Goal: Use online tool/utility: Utilize a website feature to perform a specific function

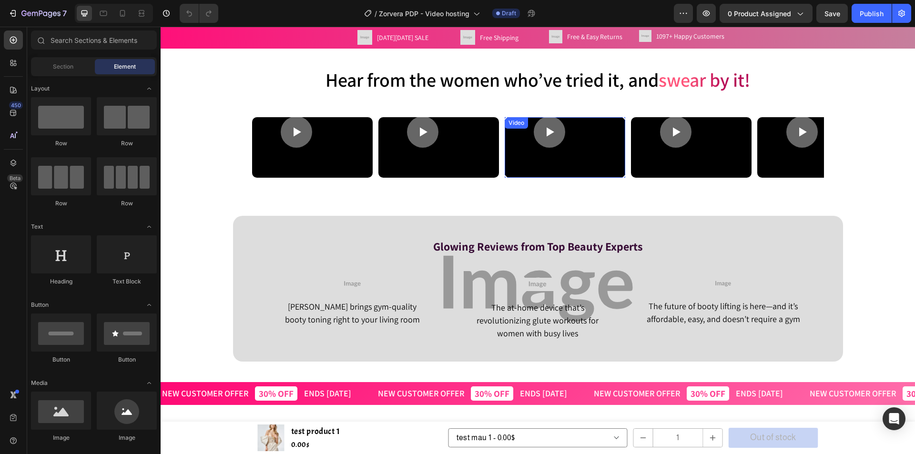
scroll to position [286, 0]
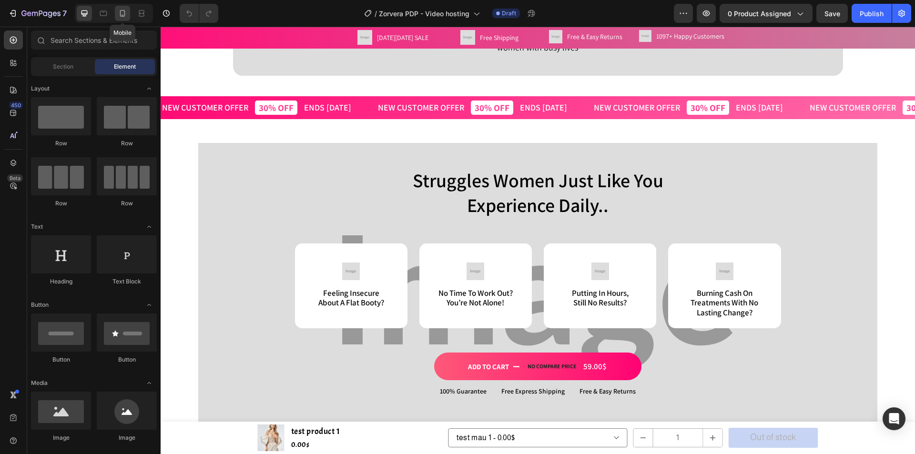
click at [124, 15] on icon at bounding box center [123, 14] width 10 height 10
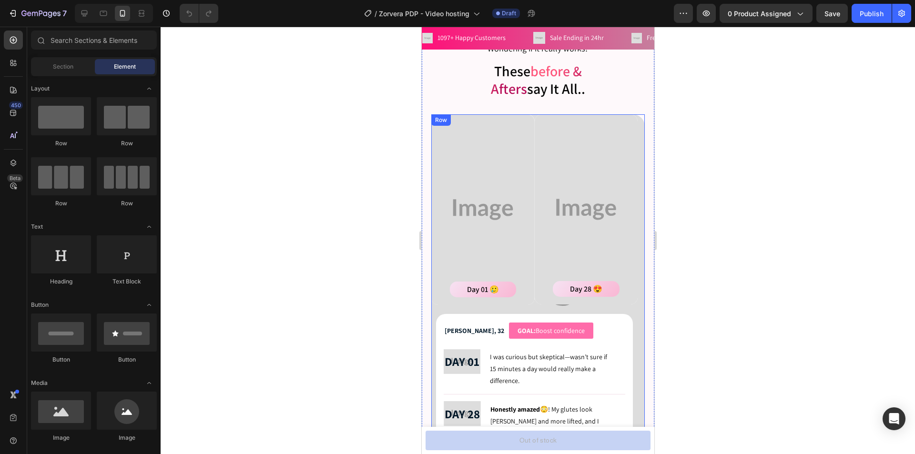
scroll to position [1621, 0]
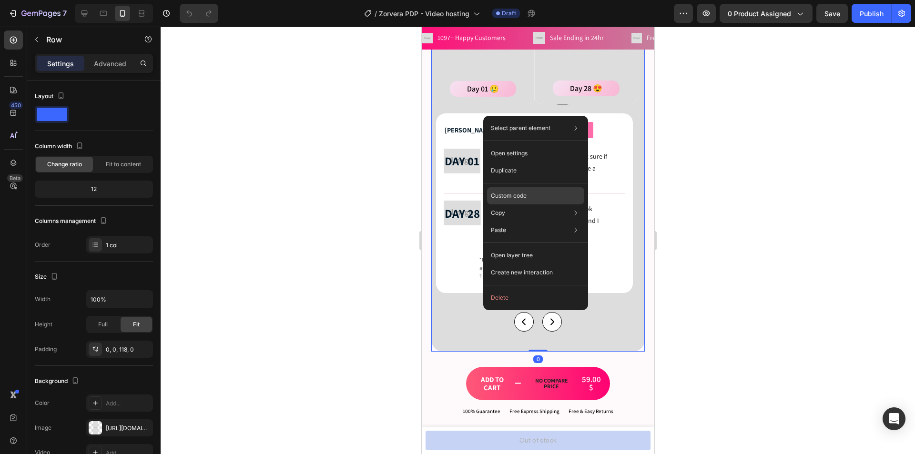
click at [521, 195] on p "Custom code" at bounding box center [509, 196] width 36 height 9
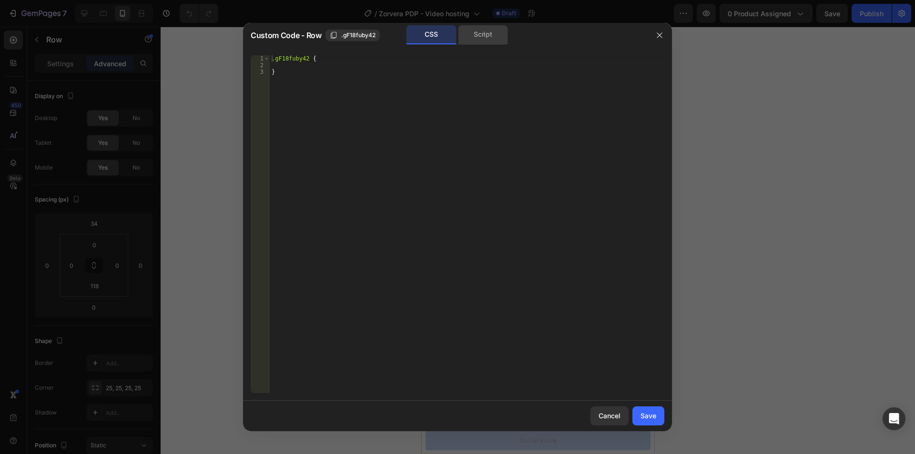
click at [489, 31] on div "Script" at bounding box center [483, 34] width 50 height 19
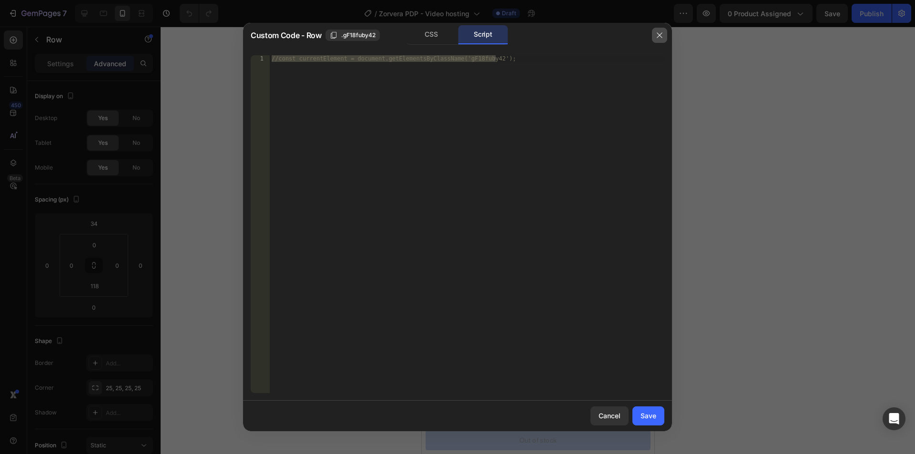
click at [658, 30] on button "button" at bounding box center [659, 35] width 15 height 15
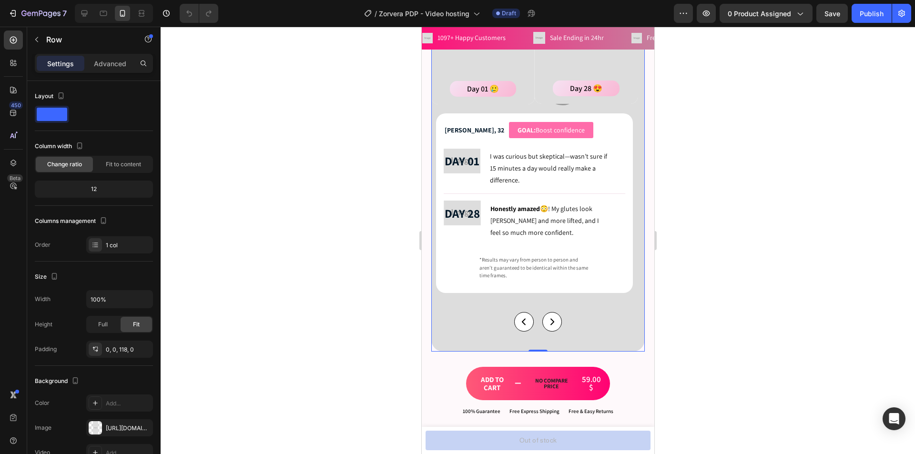
click at [516, 304] on div "Day 01 🥲 Button Hero Banner Day 28 😍 Button Hero Banner Row [PERSON_NAME], 32 H…" at bounding box center [538, 133] width 214 height 438
click at [466, 267] on div "*Results may vary from person to person and aren’t guaranteed to be identical w…" at bounding box center [534, 268] width 182 height 26
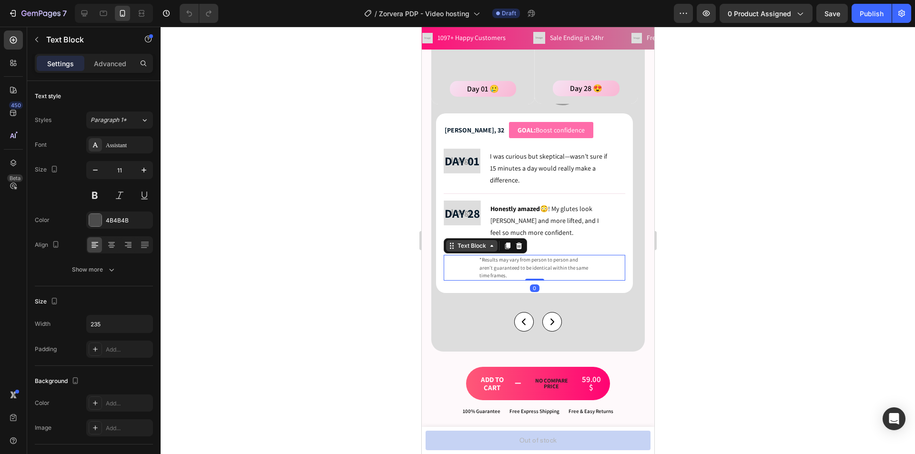
click at [472, 246] on div "Text Block" at bounding box center [471, 246] width 32 height 9
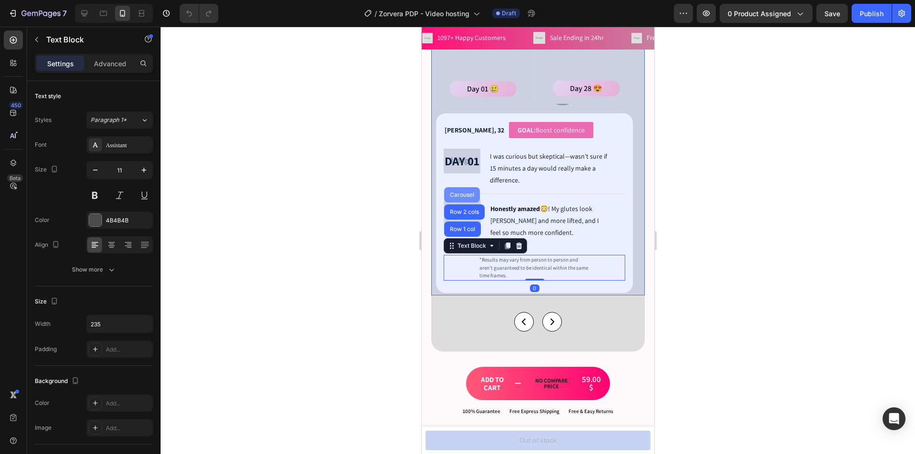
click at [457, 196] on div "Carousel" at bounding box center [462, 195] width 28 height 6
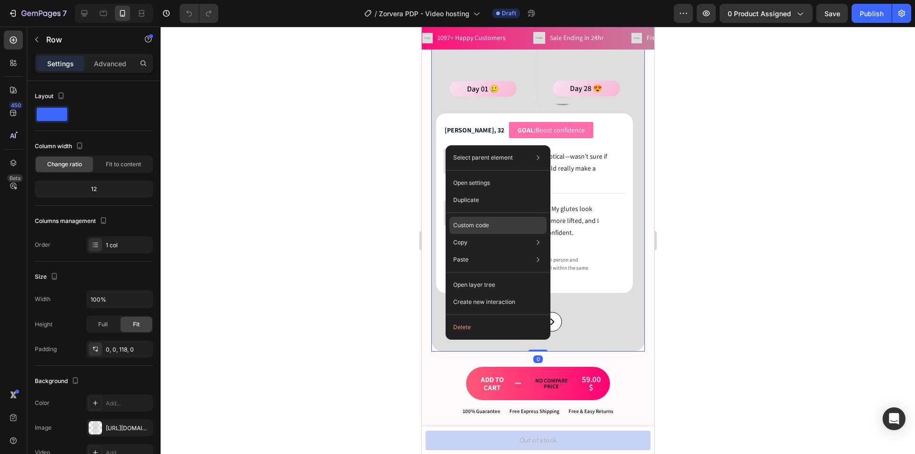
click at [482, 225] on p "Custom code" at bounding box center [471, 225] width 36 height 9
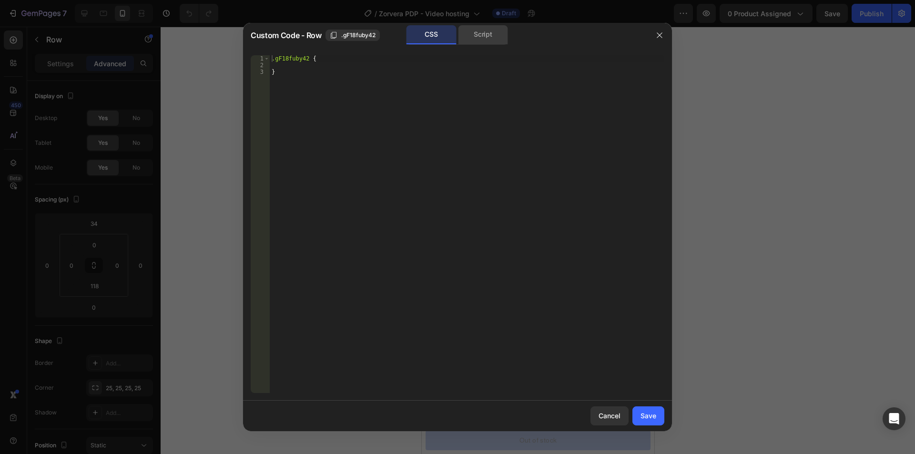
click at [487, 30] on div "Script" at bounding box center [483, 34] width 50 height 19
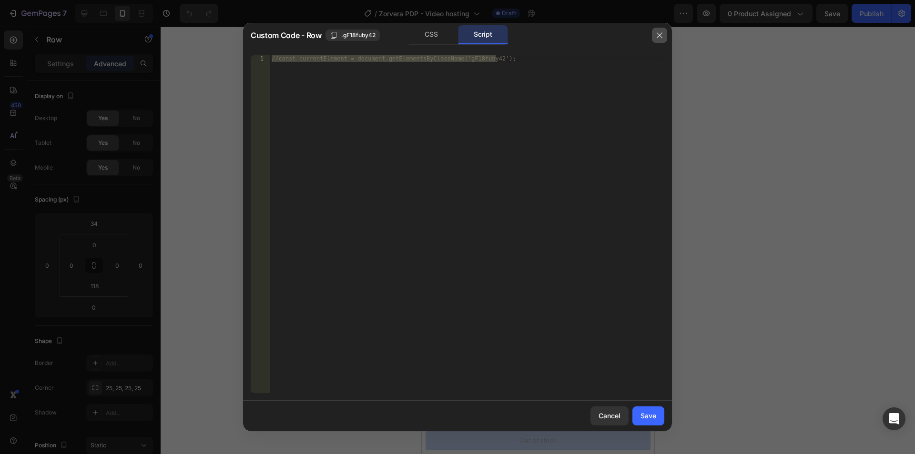
click at [654, 32] on button "button" at bounding box center [659, 35] width 15 height 15
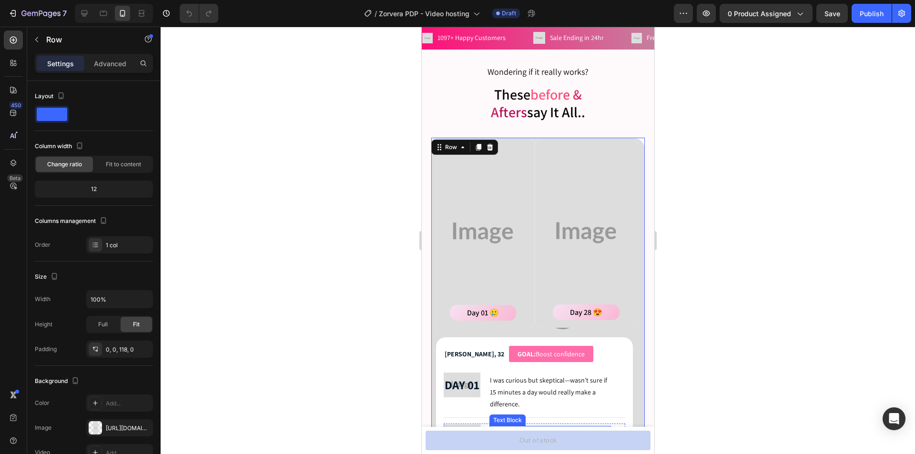
scroll to position [1335, 0]
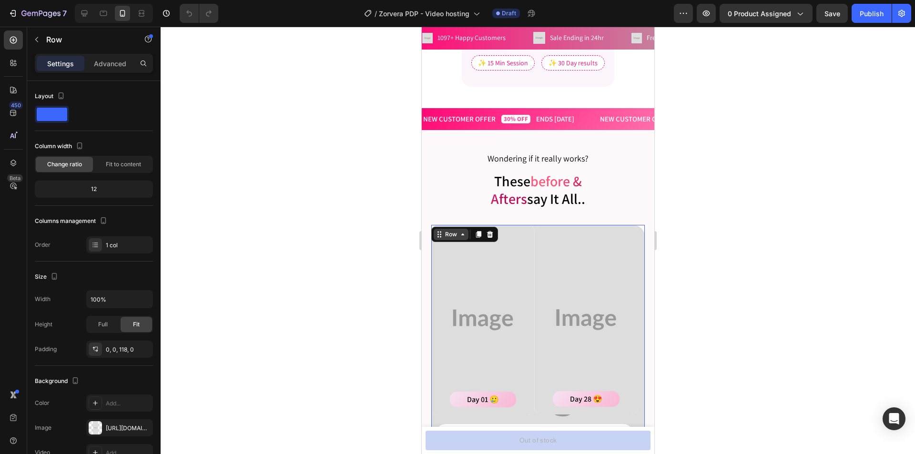
click at [445, 230] on div "Row" at bounding box center [451, 234] width 16 height 9
click at [502, 280] on div "Background Image" at bounding box center [482, 320] width 103 height 191
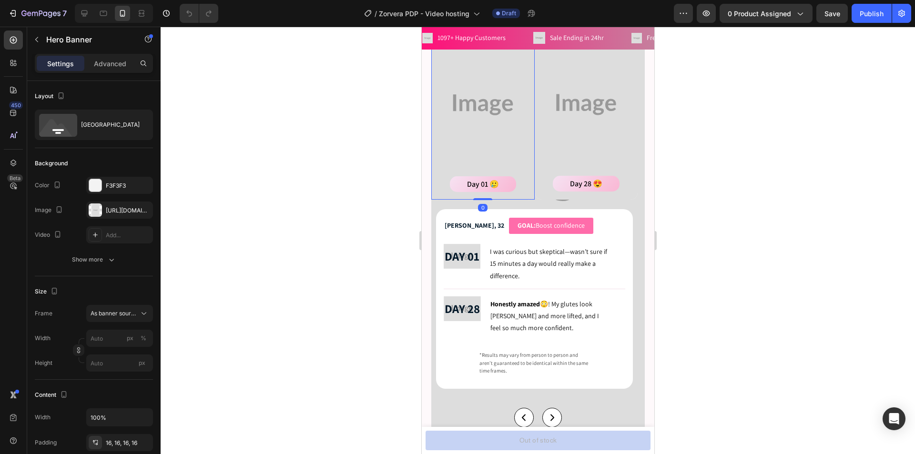
scroll to position [1526, 0]
click at [475, 284] on div "Title Line 0" at bounding box center [534, 289] width 182 height 12
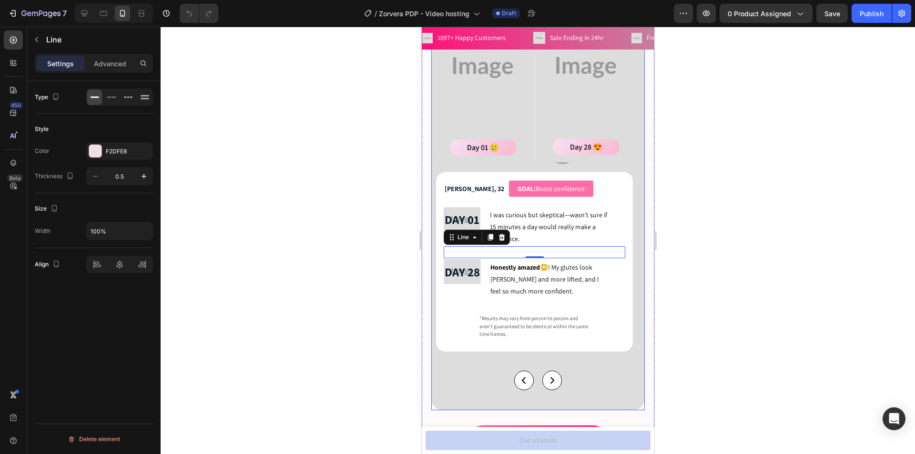
scroll to position [1573, 0]
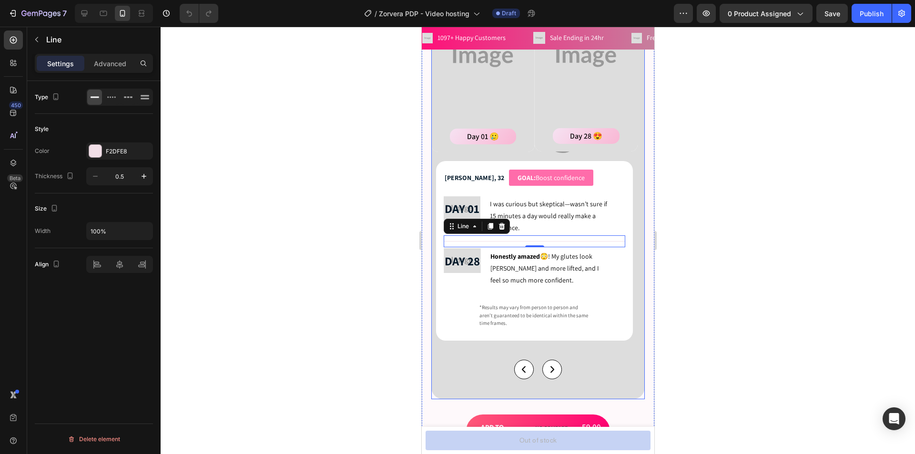
click at [472, 380] on div "Day 01 🥲 Button Hero Banner Day 28 😍 Button Hero Banner Row [PERSON_NAME], 32 H…" at bounding box center [538, 180] width 214 height 438
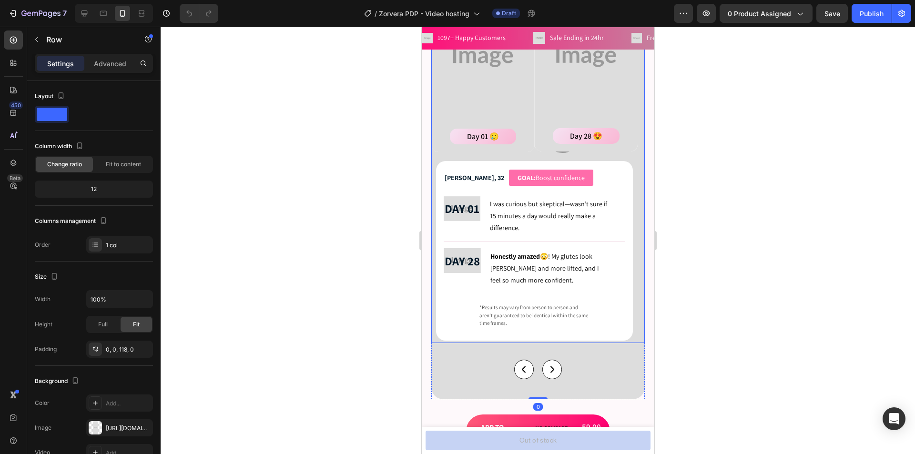
click at [526, 366] on rect "Carousel Back Arrow" at bounding box center [523, 369] width 19 height 19
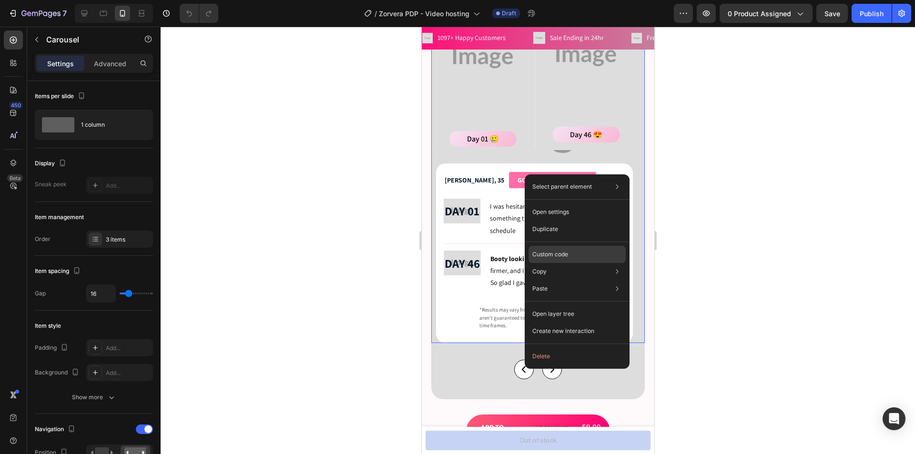
click at [586, 280] on div "Custom code" at bounding box center [577, 288] width 97 height 17
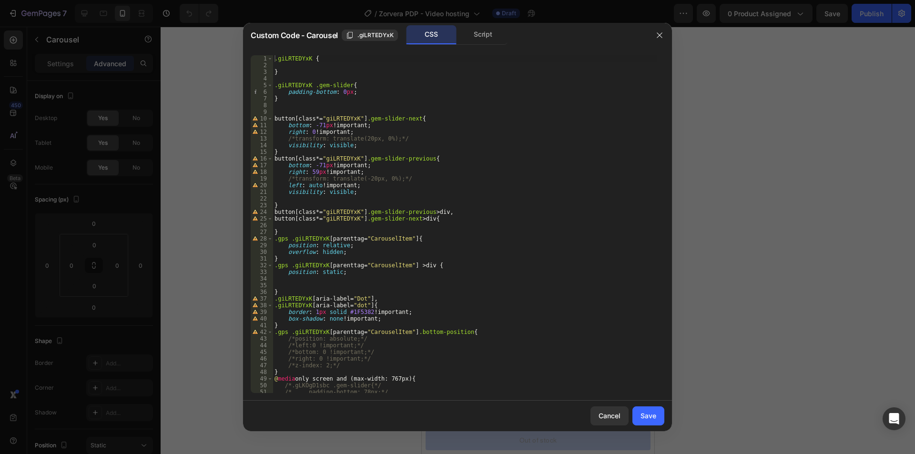
scroll to position [0, 0]
drag, startPoint x: 286, startPoint y: 205, endPoint x: 256, endPoint y: 152, distance: 61.3
click at [256, 151] on div "} 1 2 3 4 5 6 7 8 9 10 11 12 13 14 15 16 17 18 19 20 21 22 23 24 25 26 27 28 29…" at bounding box center [458, 224] width 414 height 338
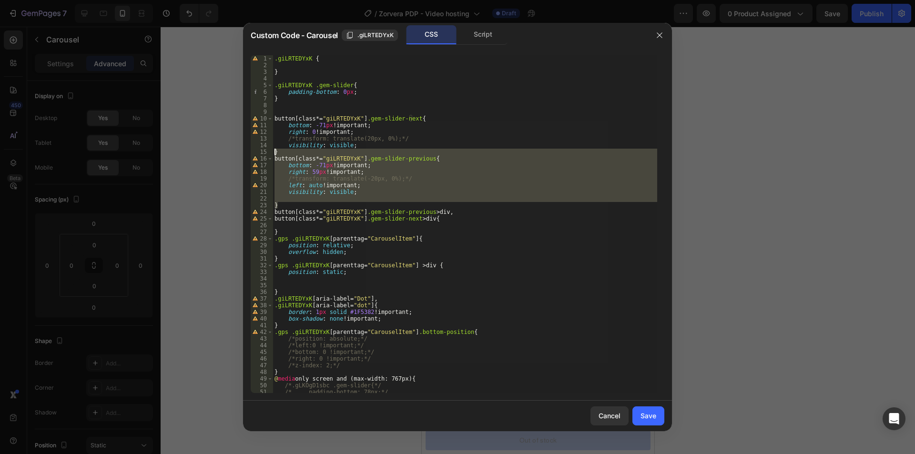
click at [297, 192] on div ".giLRTEDYxK { } .giLRTEDYxK .gem-slider { padding-bottom : 0 px ; } button [ cl…" at bounding box center [465, 224] width 385 height 338
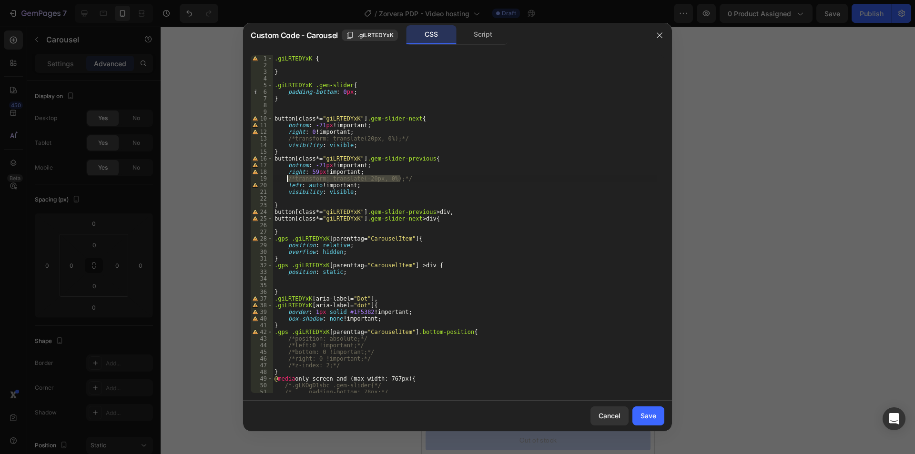
drag, startPoint x: 371, startPoint y: 179, endPoint x: 315, endPoint y: 187, distance: 56.8
click at [288, 180] on div ".giLRTEDYxK { } .giLRTEDYxK .gem-slider { padding-bottom : 0 px ; } button [ cl…" at bounding box center [465, 230] width 385 height 351
drag, startPoint x: 417, startPoint y: 138, endPoint x: 286, endPoint y: 137, distance: 131.1
click at [286, 137] on div ".giLRTEDYxK { } .giLRTEDYxK .gem-slider { padding-bottom : 0 px ; } button [ cl…" at bounding box center [465, 230] width 385 height 351
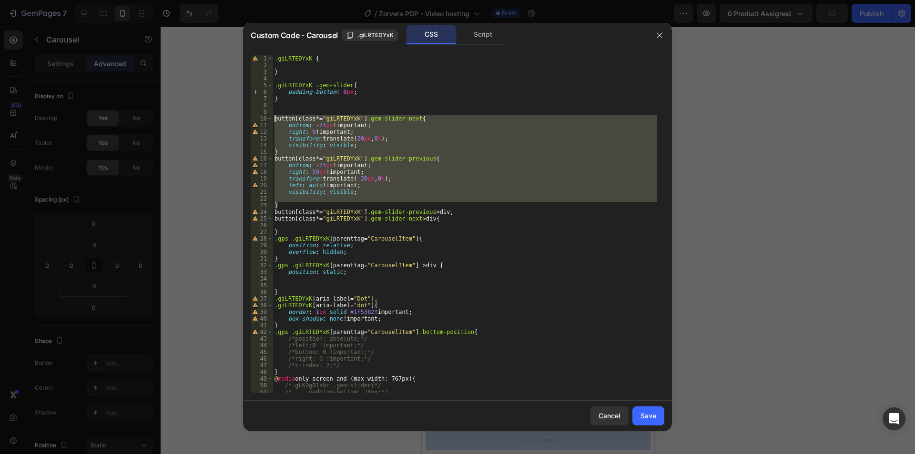
drag, startPoint x: 285, startPoint y: 206, endPoint x: 244, endPoint y: 118, distance: 97.5
click at [244, 118] on div "transform: translate(20px, 0%); 1 2 3 4 5 6 7 8 9 10 11 12 13 14 15 16 17 18 19…" at bounding box center [457, 224] width 429 height 353
type textarea "button[class*="giLRTEDYxK"].gem-slider-next{ bottom: -71px !important;"
click at [663, 31] on icon "button" at bounding box center [660, 35] width 8 height 8
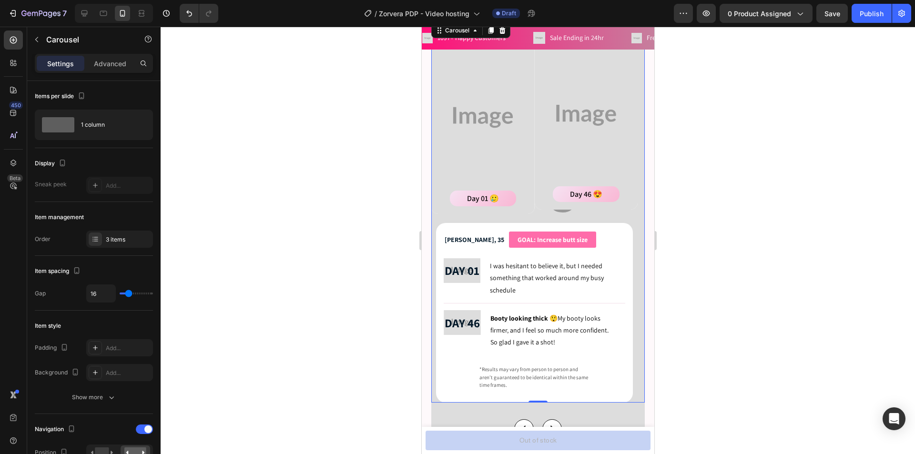
scroll to position [1512, 0]
